Goal: Register for event/course

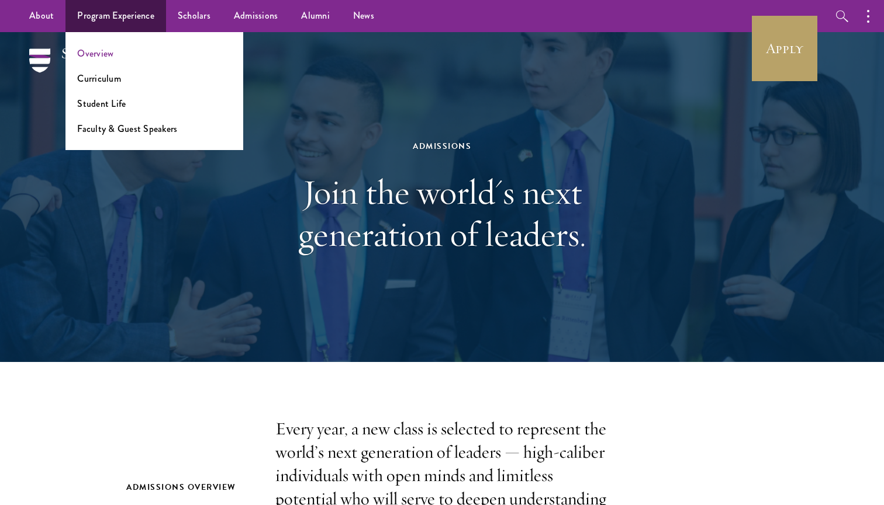
click at [78, 51] on link "Overview" at bounding box center [95, 53] width 36 height 13
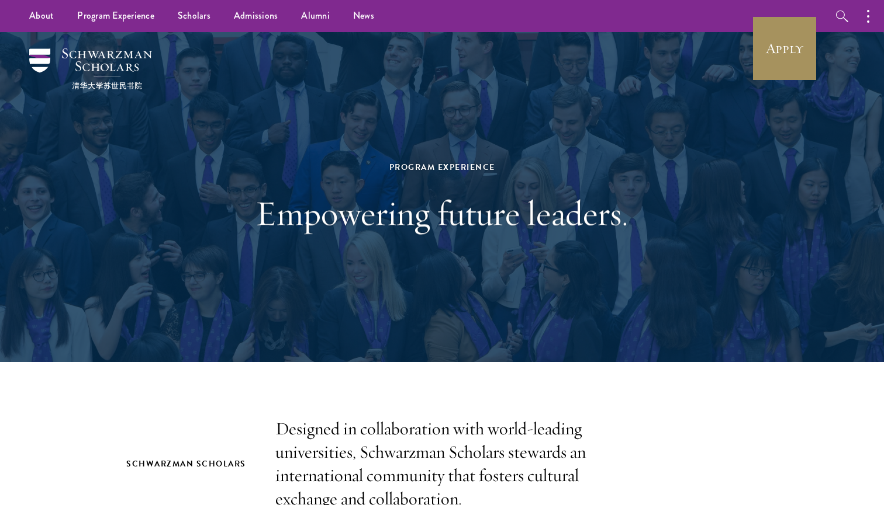
click at [775, 44] on link "Apply" at bounding box center [784, 48] width 65 height 65
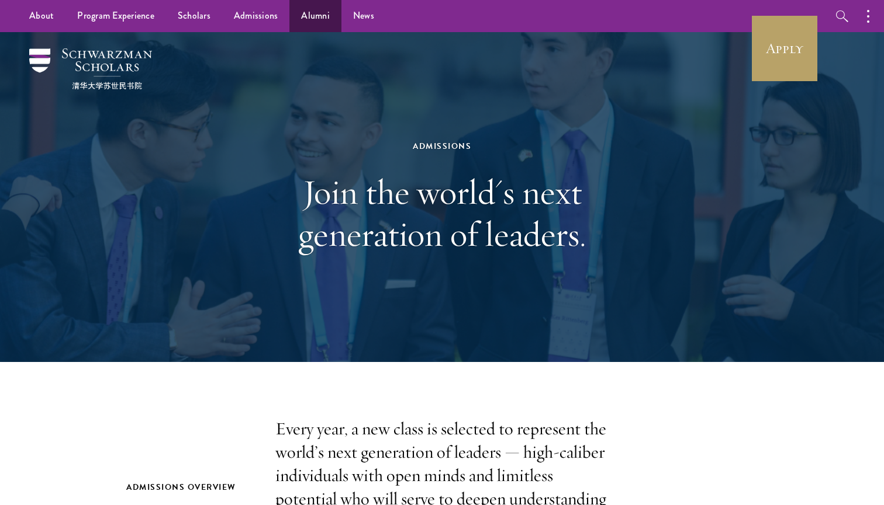
click at [319, 22] on link "Alumni" at bounding box center [315, 16] width 52 height 32
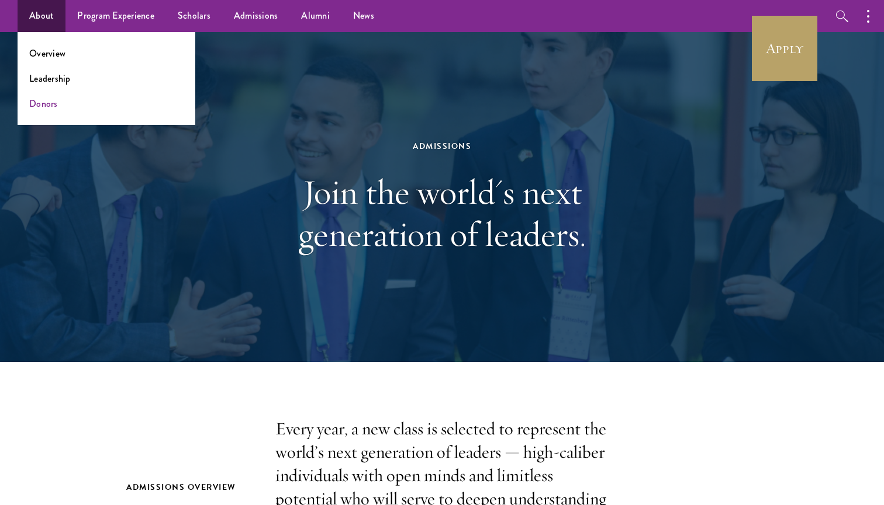
click at [46, 99] on link "Donors" at bounding box center [43, 103] width 29 height 13
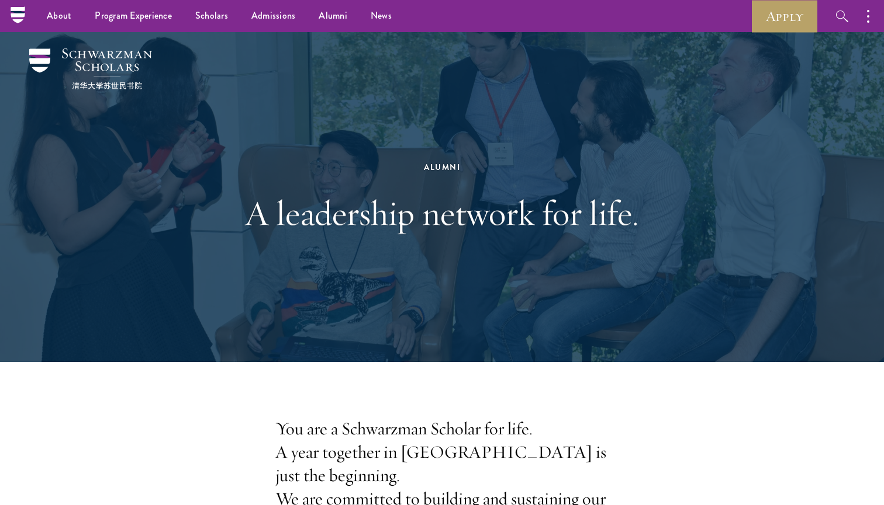
scroll to position [-4, 0]
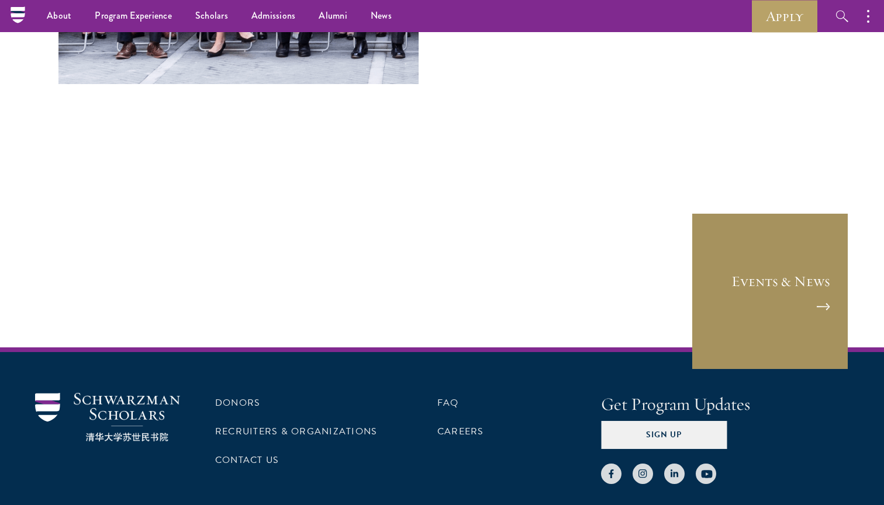
scroll to position [4816, 0]
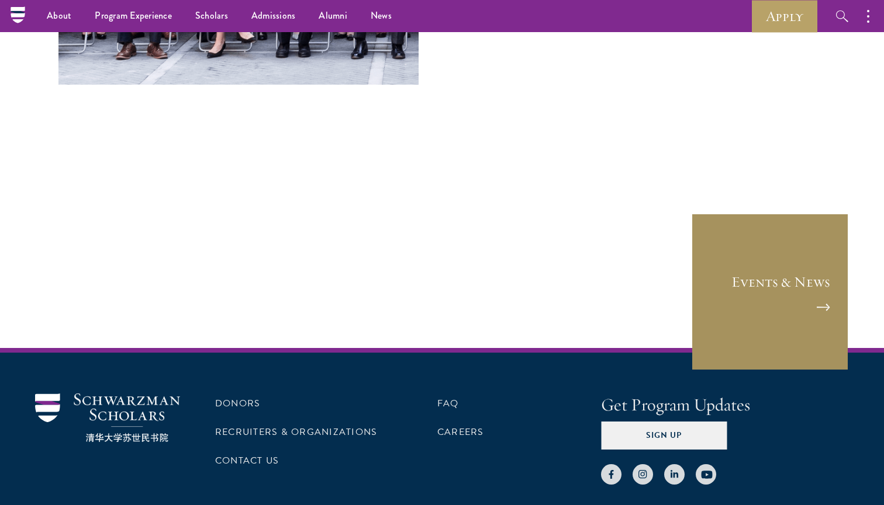
click at [766, 213] on link "Events & News" at bounding box center [770, 292] width 158 height 158
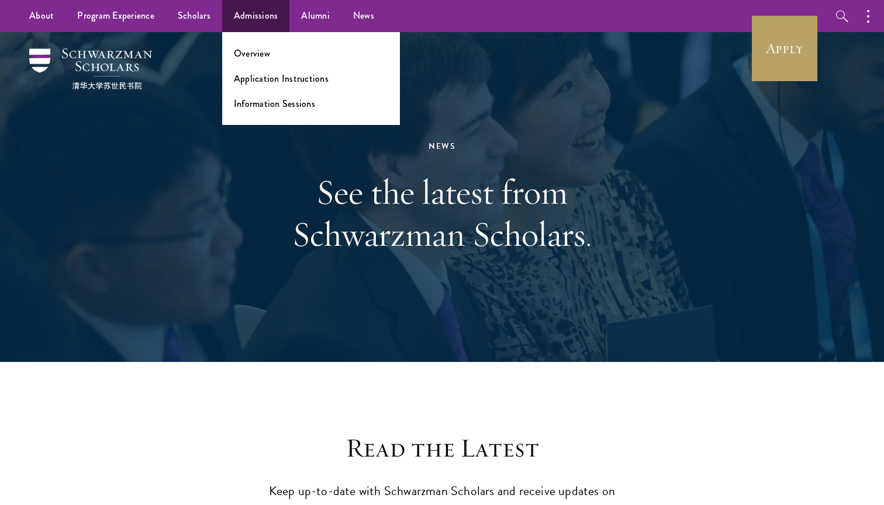
click at [257, 17] on link "Admissions" at bounding box center [256, 16] width 68 height 32
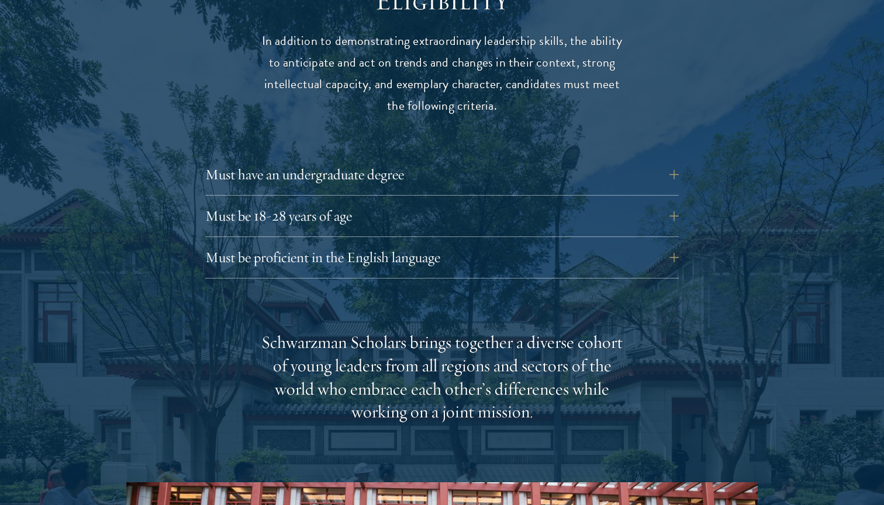
scroll to position [1581, 0]
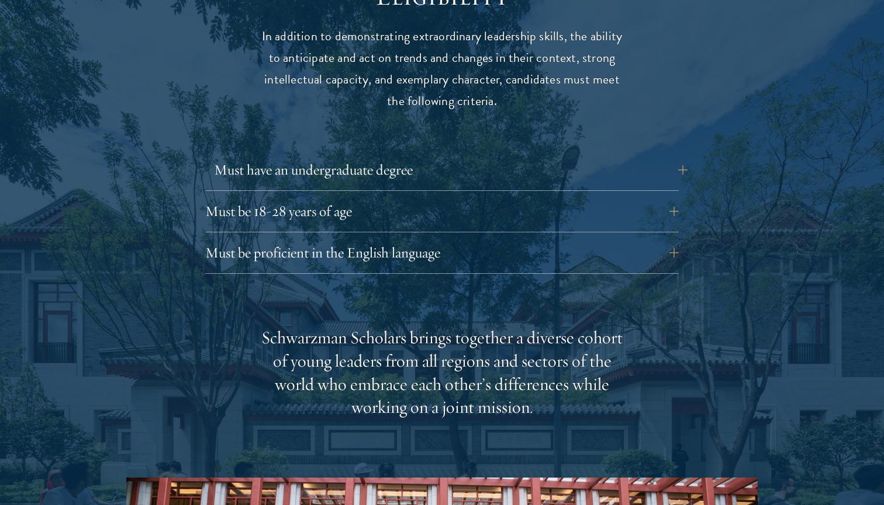
click at [574, 156] on button "Must have an undergraduate degree" at bounding box center [450, 170] width 473 height 28
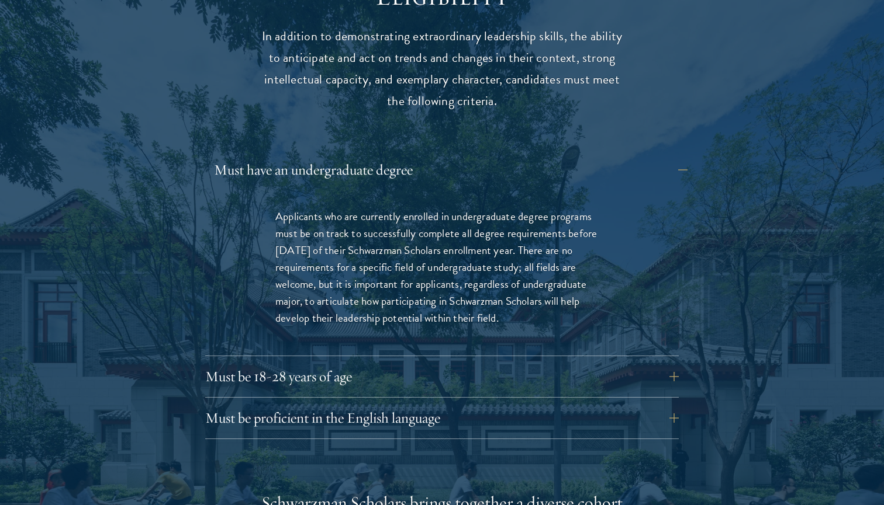
click at [574, 156] on button "Must have an undergraduate degree" at bounding box center [450, 170] width 473 height 28
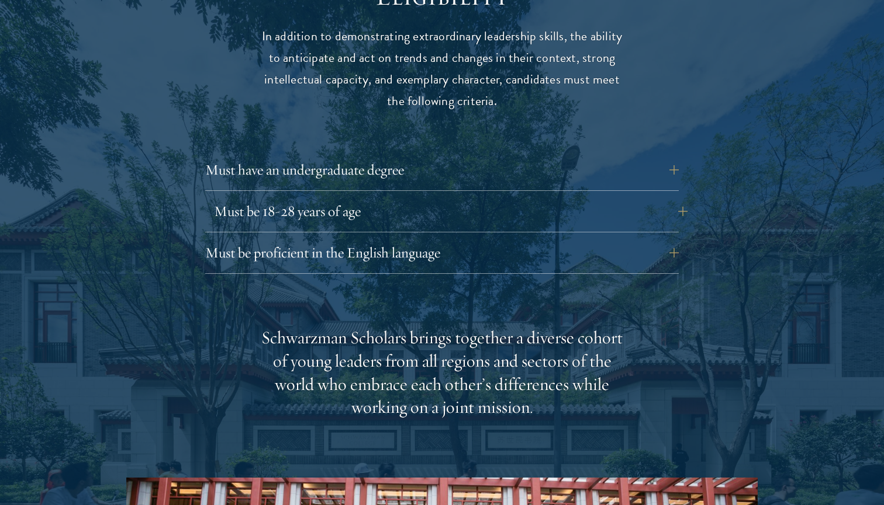
click at [554, 198] on button "Must be 18-28 years of age" at bounding box center [450, 212] width 473 height 28
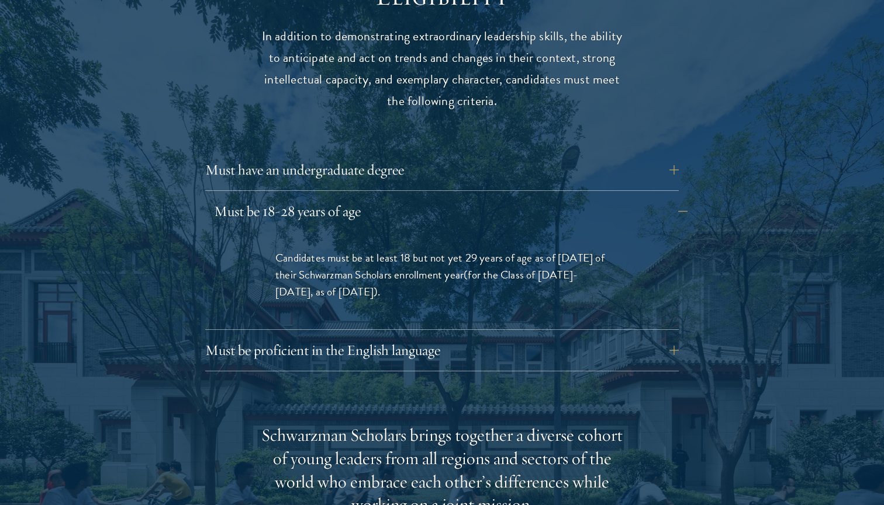
click at [554, 198] on button "Must be 18-28 years of age" at bounding box center [450, 212] width 473 height 28
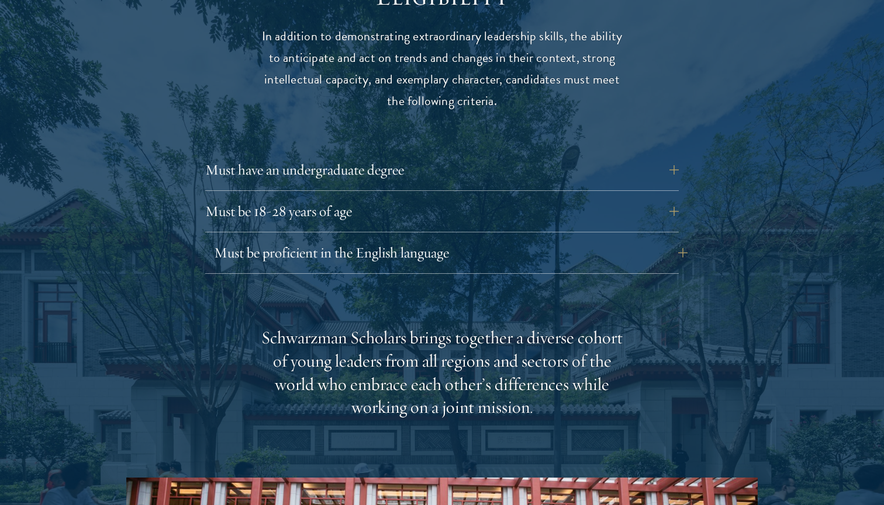
click at [544, 239] on button "Must be proficient in the English language" at bounding box center [450, 253] width 473 height 28
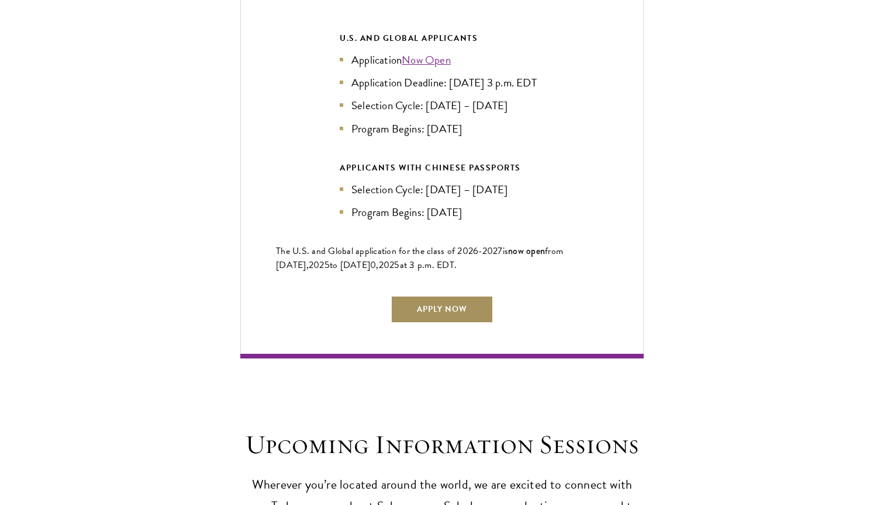
scroll to position [3096, 0]
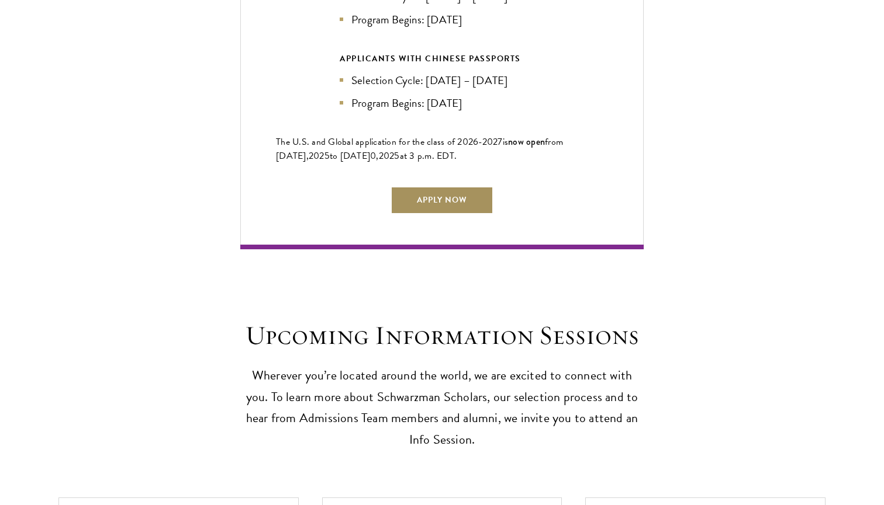
click at [448, 186] on link "Apply Now" at bounding box center [441, 200] width 103 height 28
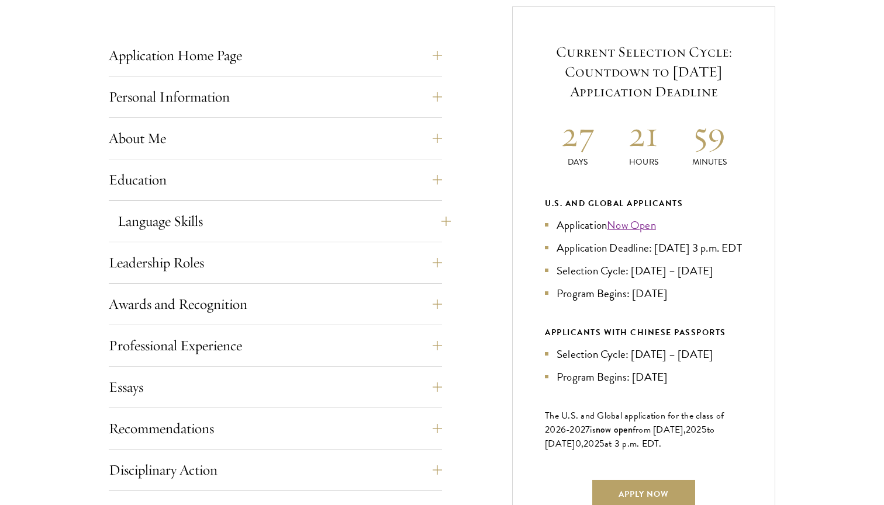
scroll to position [468, 0]
click at [297, 94] on button "Personal Information" at bounding box center [283, 96] width 333 height 28
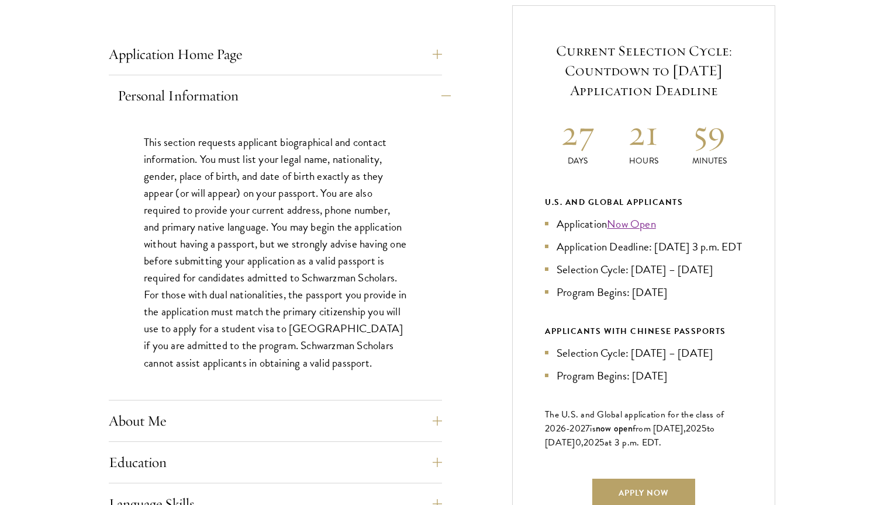
click at [297, 94] on button "Personal Information" at bounding box center [283, 96] width 333 height 28
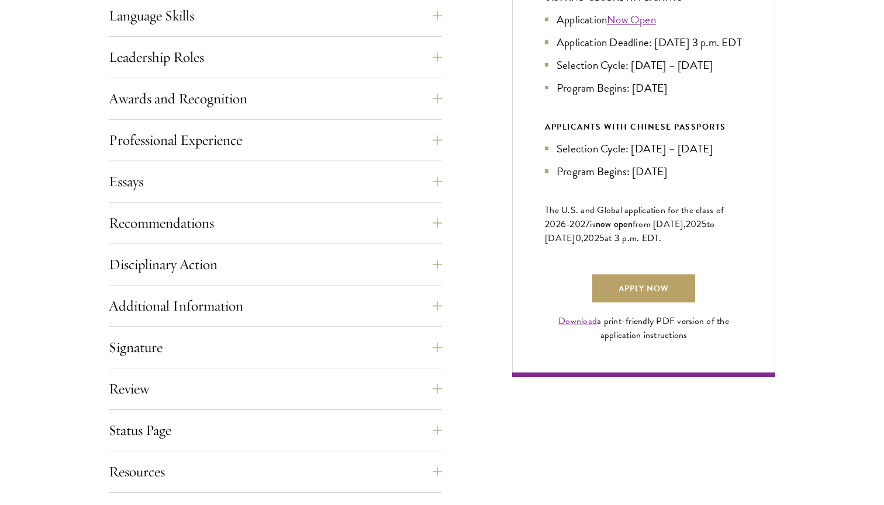
scroll to position [676, 0]
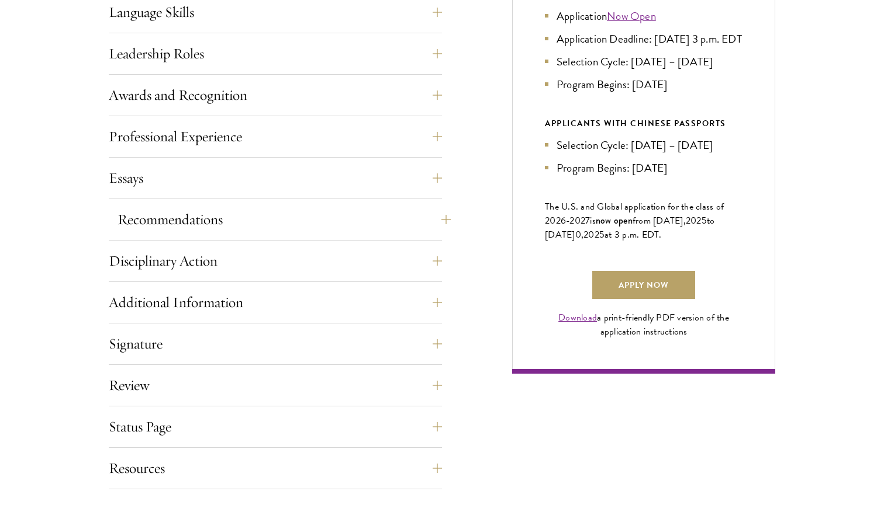
click at [249, 214] on button "Recommendations" at bounding box center [283, 220] width 333 height 28
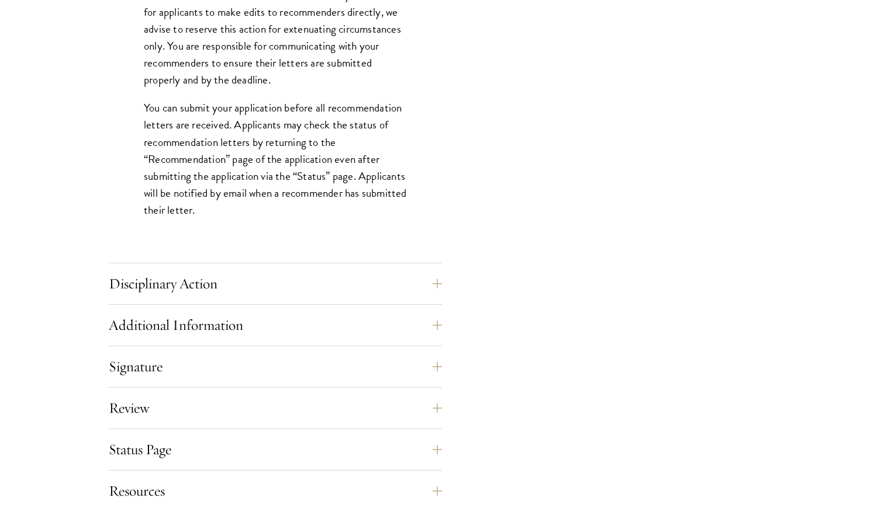
scroll to position [1609, 0]
click at [244, 275] on button "Disciplinary Action" at bounding box center [283, 283] width 333 height 28
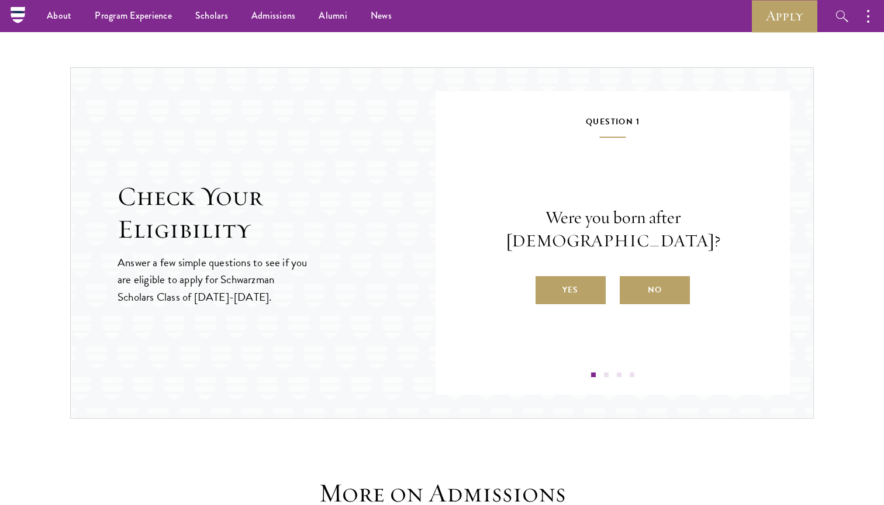
scroll to position [1262, 0]
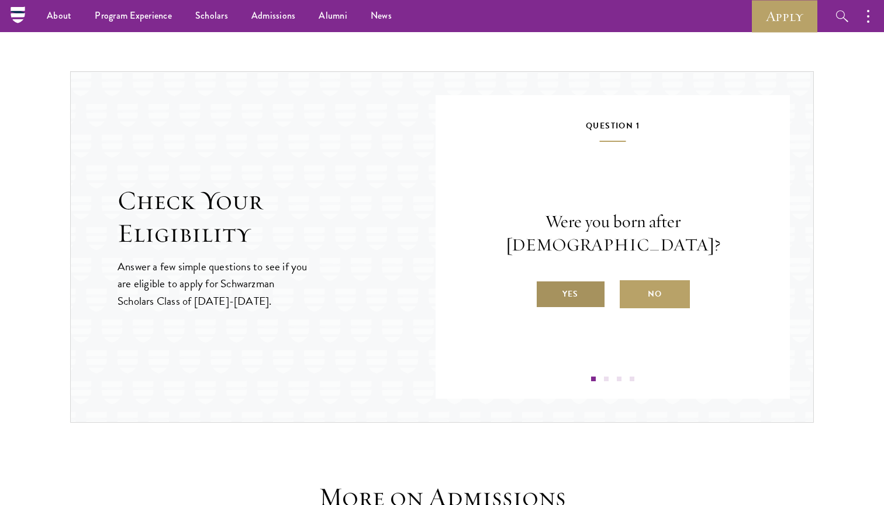
click at [570, 289] on label "Yes" at bounding box center [570, 295] width 70 height 28
click at [546, 289] on input "Yes" at bounding box center [540, 287] width 11 height 11
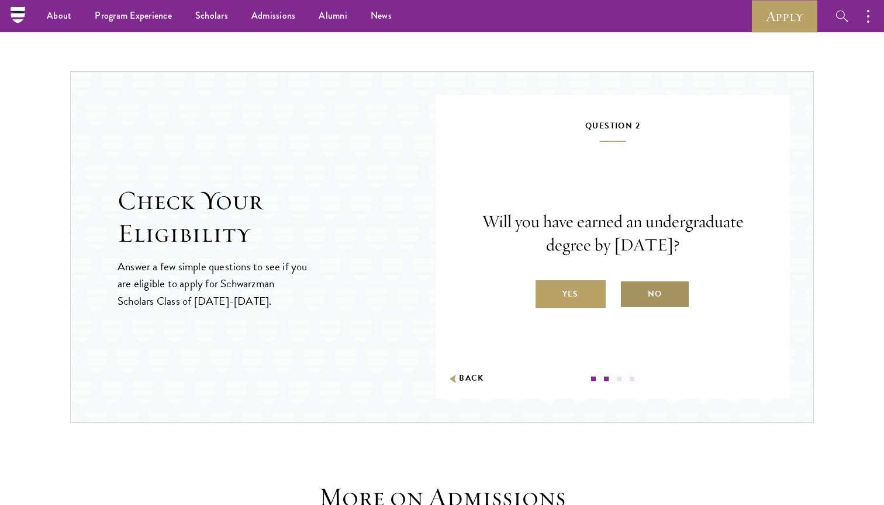
click at [675, 290] on label "No" at bounding box center [654, 295] width 70 height 28
click at [630, 290] on input "No" at bounding box center [624, 287] width 11 height 11
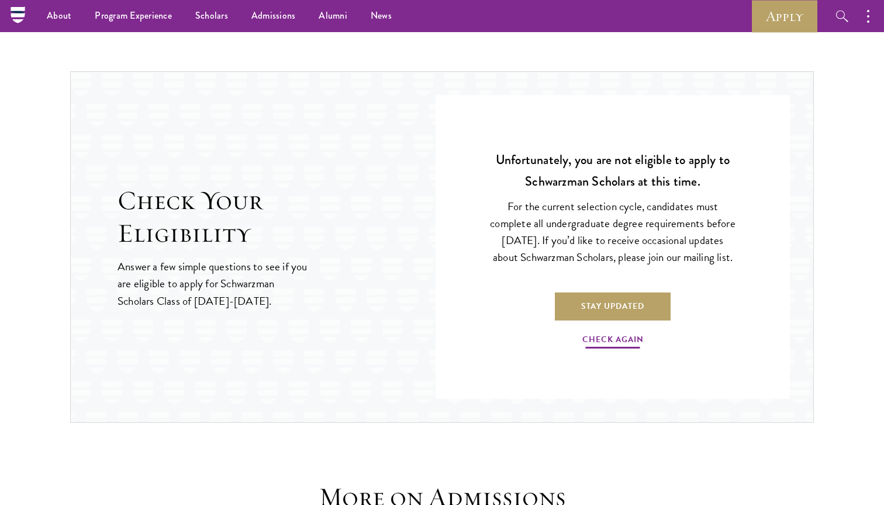
click at [626, 347] on link "Check Again" at bounding box center [612, 342] width 61 height 18
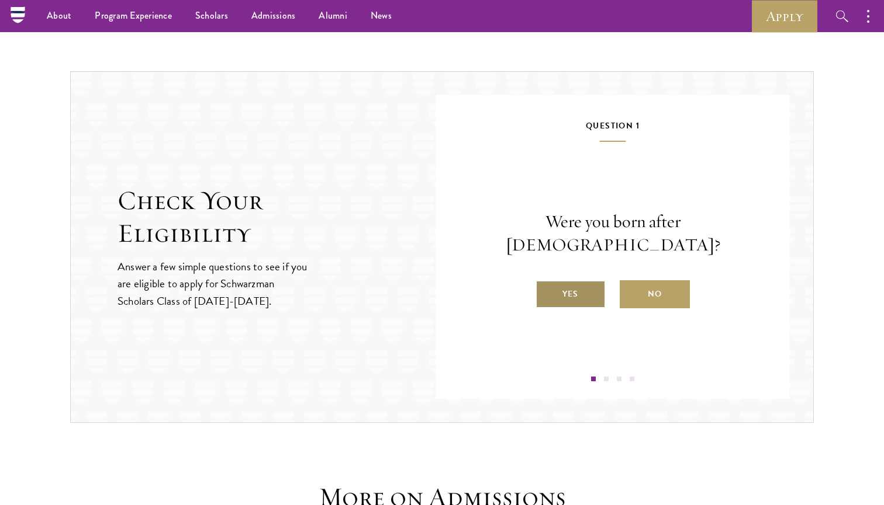
click at [588, 284] on label "Yes" at bounding box center [570, 295] width 70 height 28
click at [546, 284] on input "Yes" at bounding box center [540, 287] width 11 height 11
click at [588, 285] on label "Yes" at bounding box center [570, 295] width 70 height 28
click at [546, 285] on input "Yes" at bounding box center [540, 287] width 11 height 11
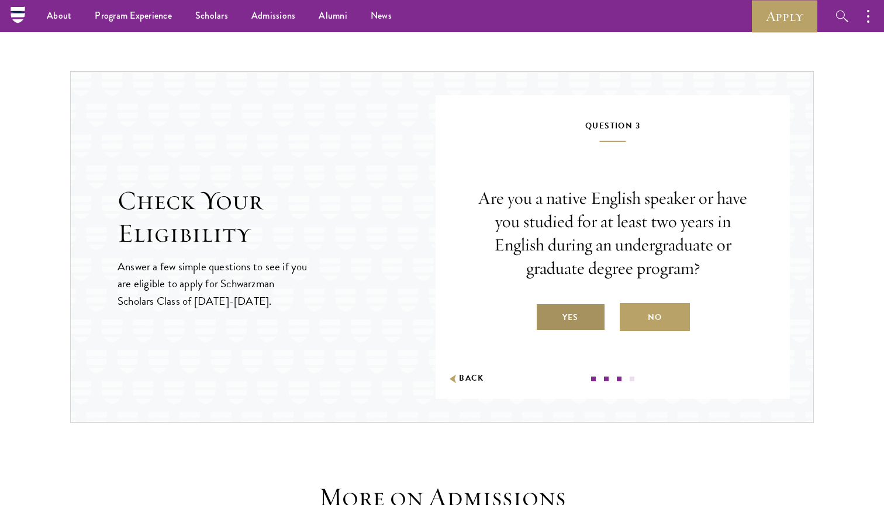
click at [583, 321] on label "Yes" at bounding box center [570, 317] width 70 height 28
click at [546, 316] on input "Yes" at bounding box center [540, 310] width 11 height 11
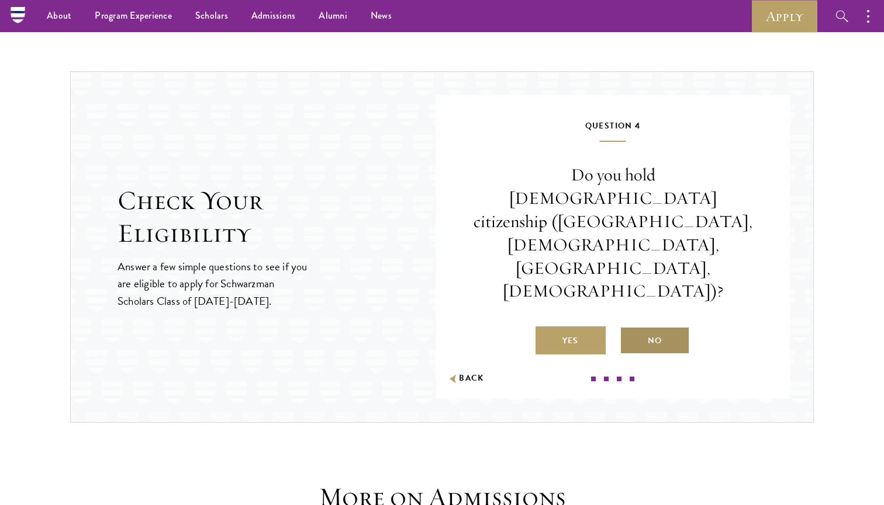
click at [657, 327] on label "No" at bounding box center [654, 341] width 70 height 28
click at [630, 328] on input "No" at bounding box center [624, 333] width 11 height 11
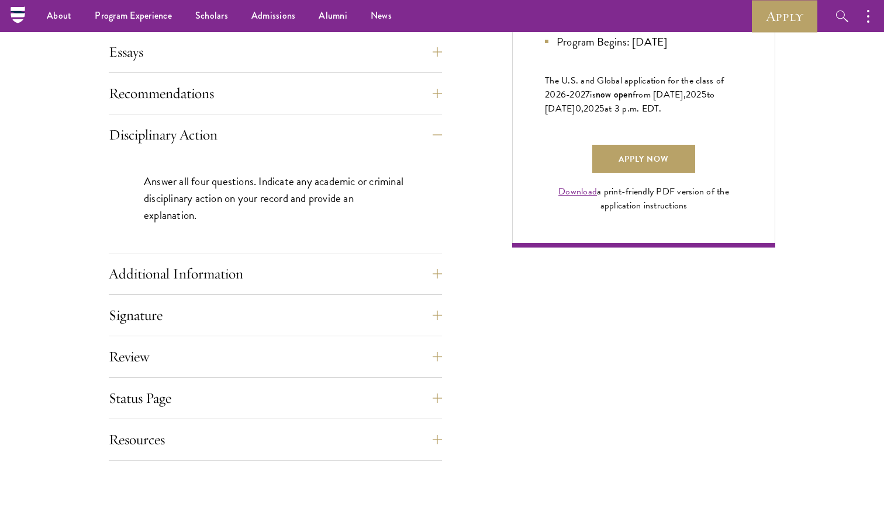
scroll to position [801, 0]
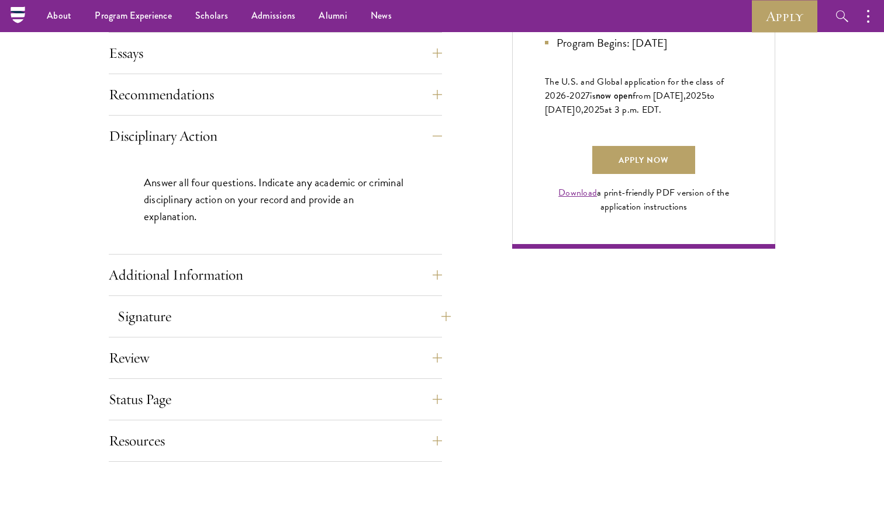
click at [370, 313] on button "Signature" at bounding box center [283, 317] width 333 height 28
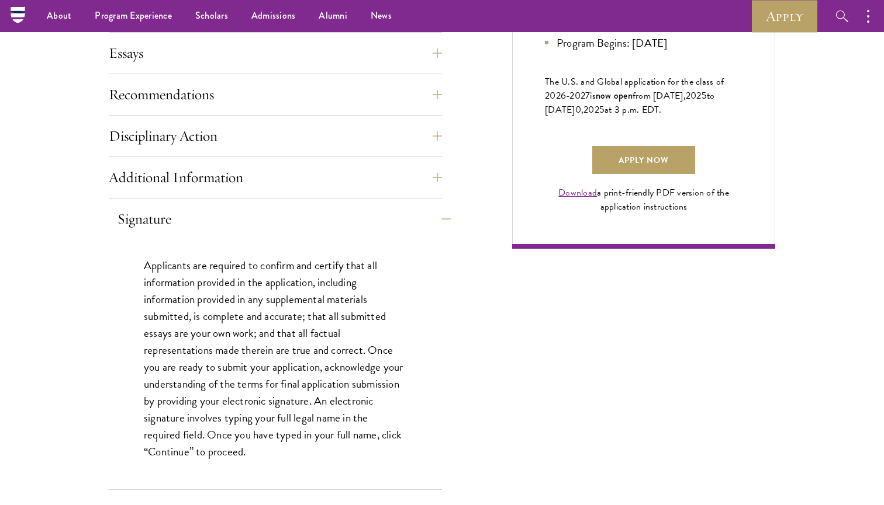
click at [378, 216] on button "Signature" at bounding box center [283, 219] width 333 height 28
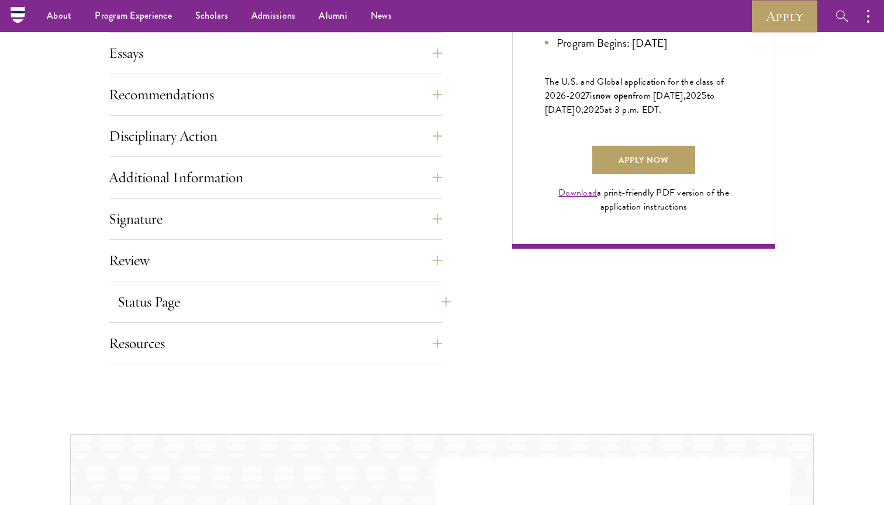
click at [354, 300] on button "Status Page" at bounding box center [283, 302] width 333 height 28
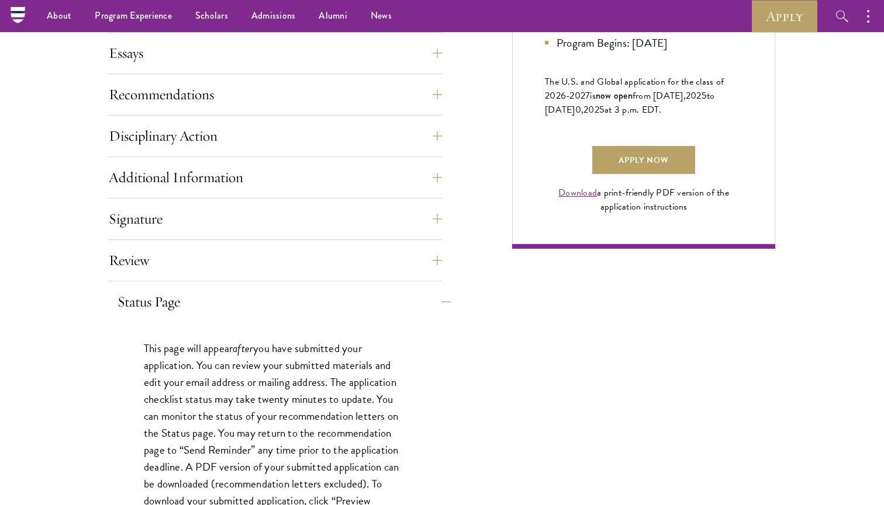
click at [354, 300] on button "Status Page" at bounding box center [283, 302] width 333 height 28
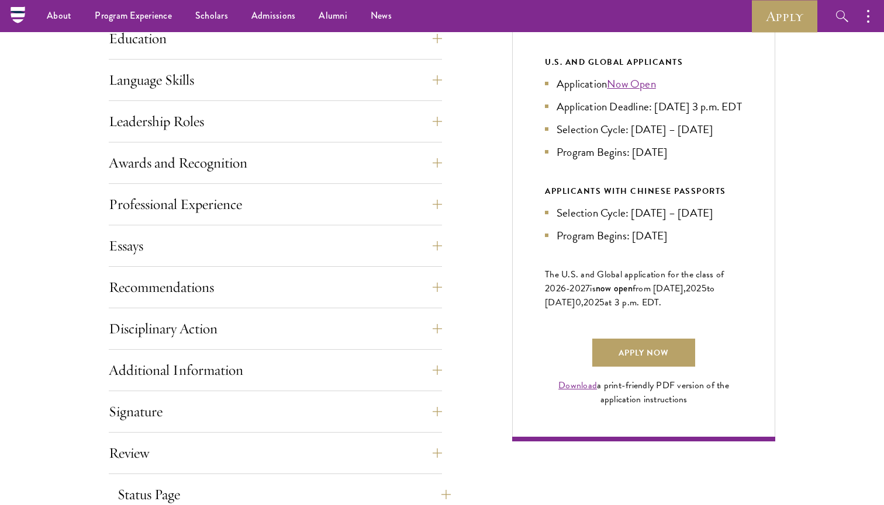
scroll to position [607, 0]
click at [335, 207] on button "Professional Experience" at bounding box center [283, 205] width 333 height 28
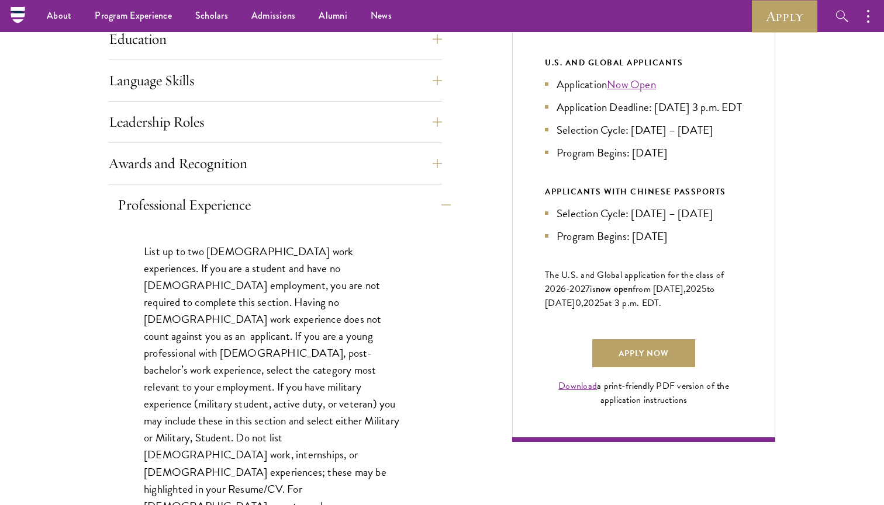
click at [335, 207] on button "Professional Experience" at bounding box center [283, 205] width 333 height 28
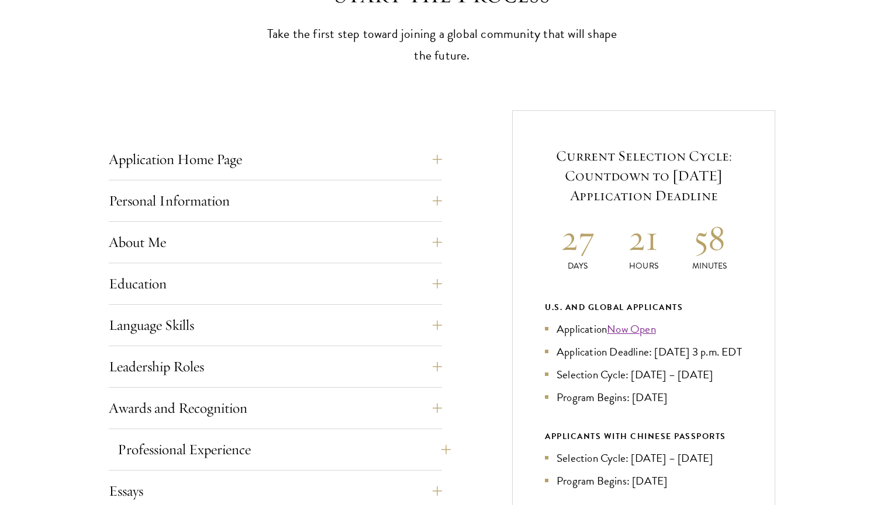
scroll to position [375, 0]
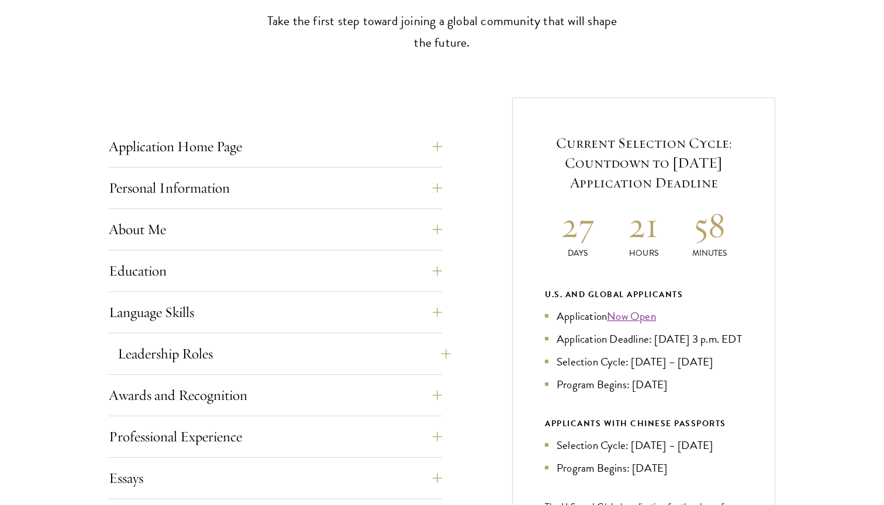
click at [303, 352] on button "Leadership Roles" at bounding box center [283, 354] width 333 height 28
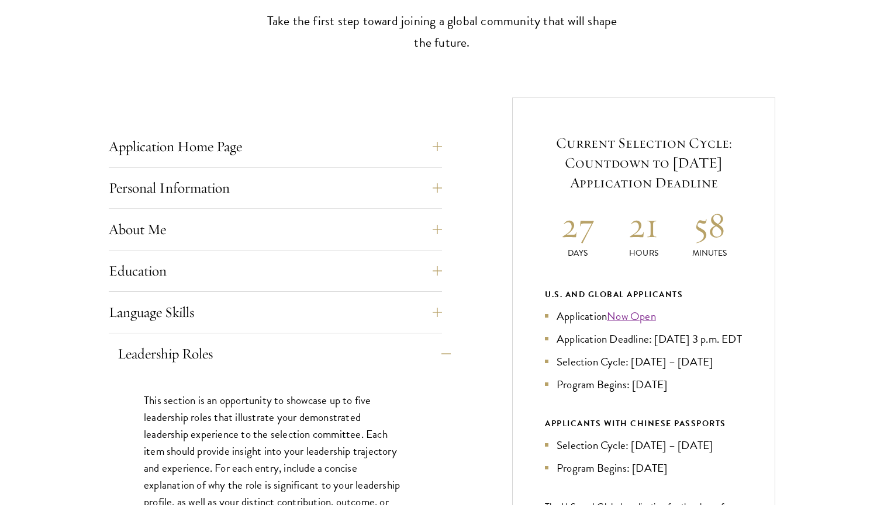
click at [303, 348] on button "Leadership Roles" at bounding box center [283, 354] width 333 height 28
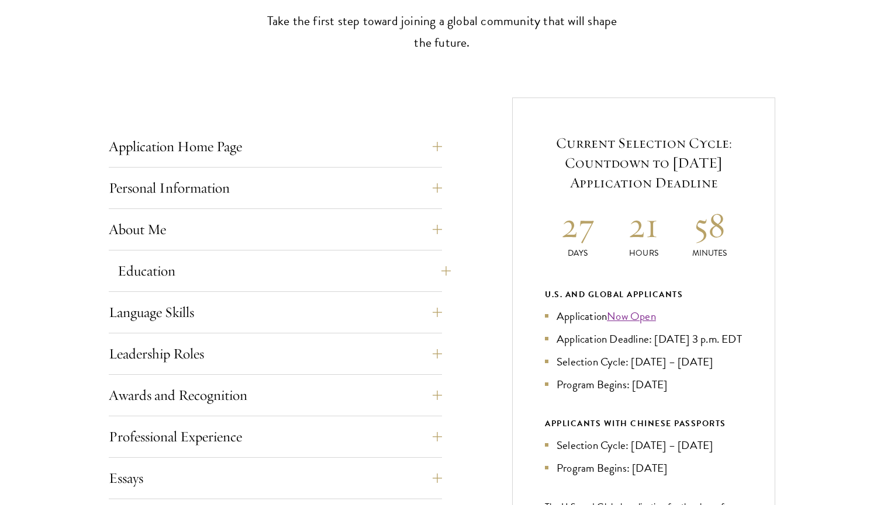
click at [297, 267] on button "Education" at bounding box center [283, 271] width 333 height 28
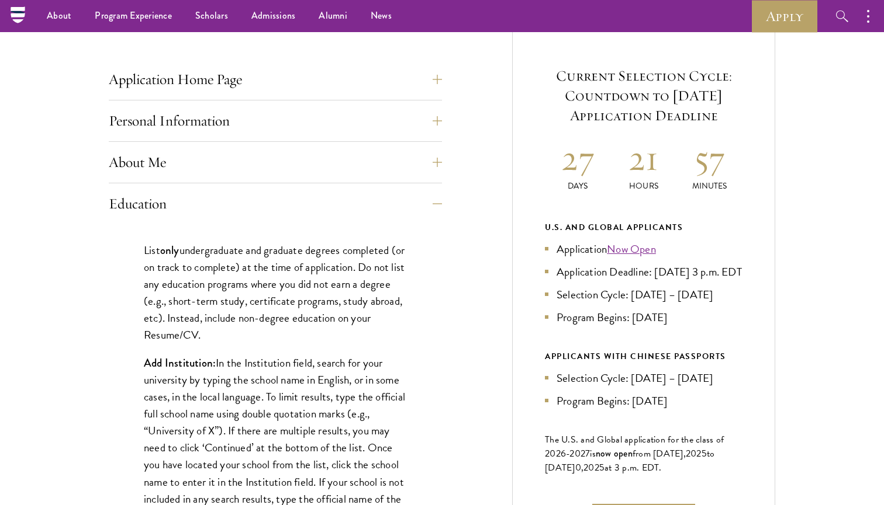
scroll to position [373, 0]
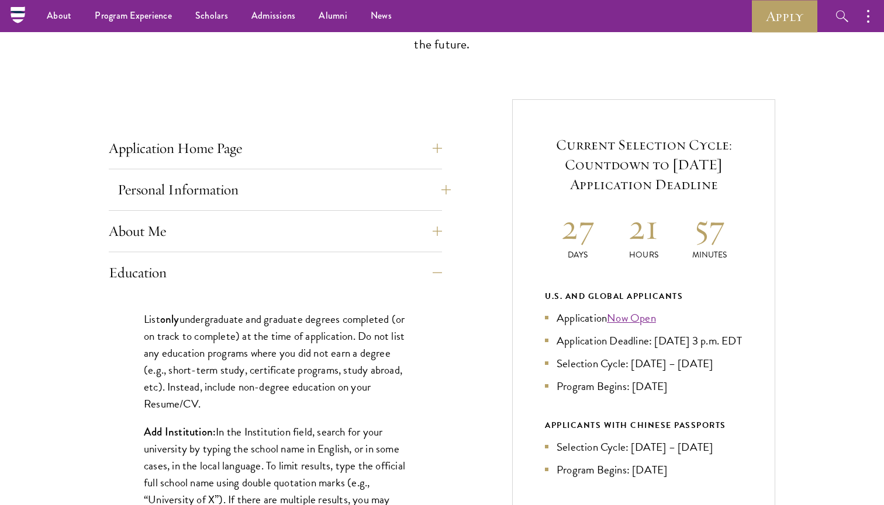
click at [297, 189] on button "Personal Information" at bounding box center [283, 190] width 333 height 28
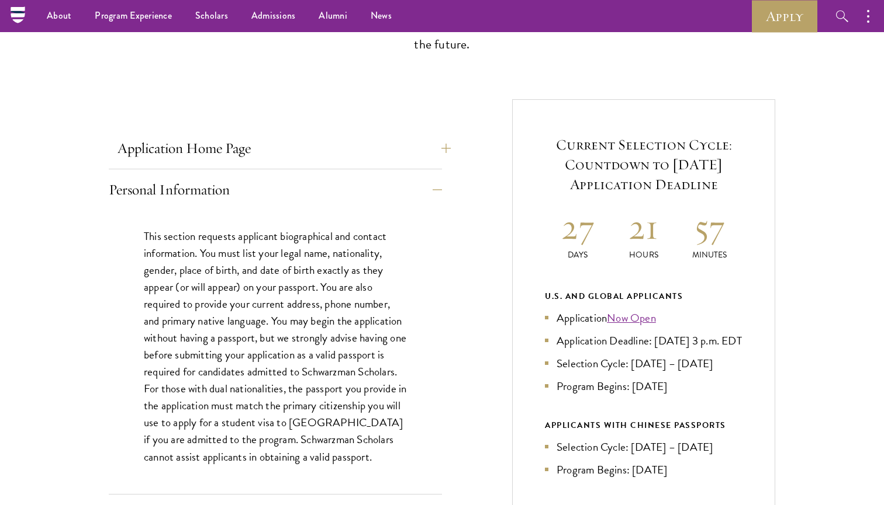
click at [303, 152] on button "Application Home Page" at bounding box center [283, 148] width 333 height 28
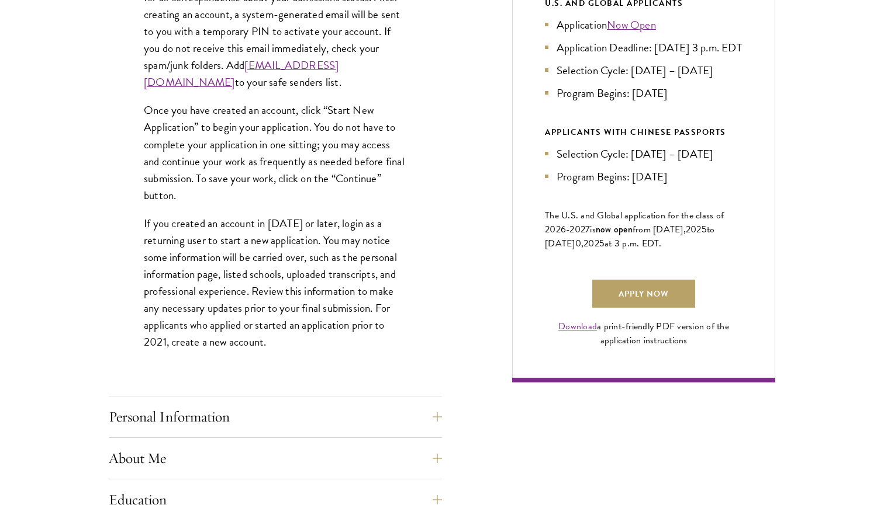
scroll to position [685, 0]
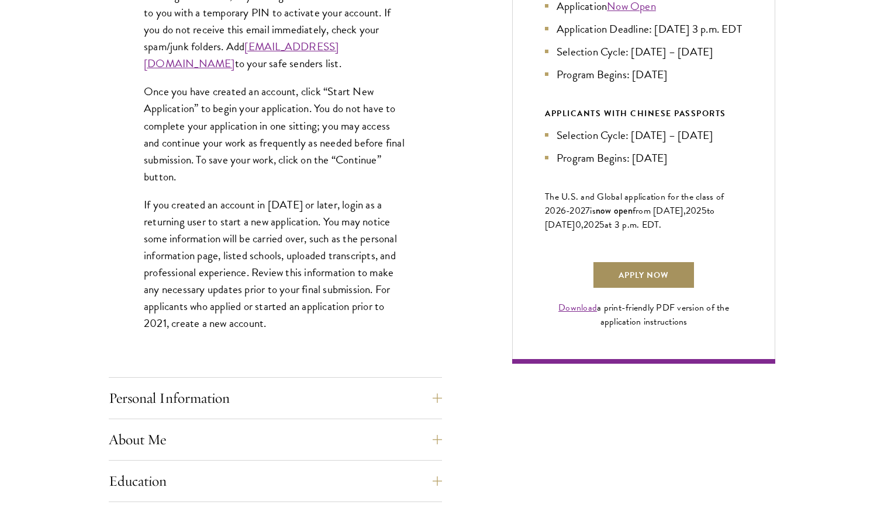
click at [677, 286] on link "Apply Now" at bounding box center [643, 275] width 103 height 28
